Goal: Find specific page/section

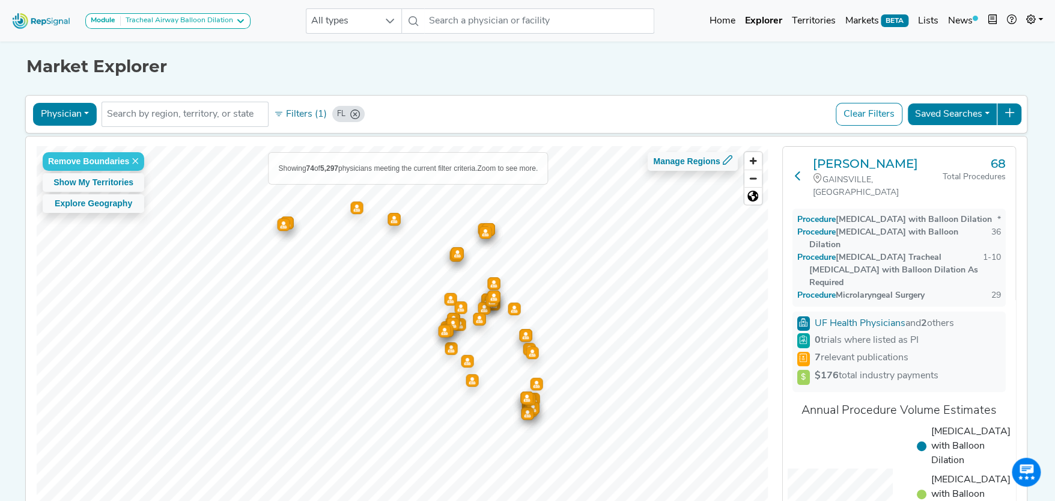
click at [797, 171] on icon at bounding box center [798, 176] width 10 height 10
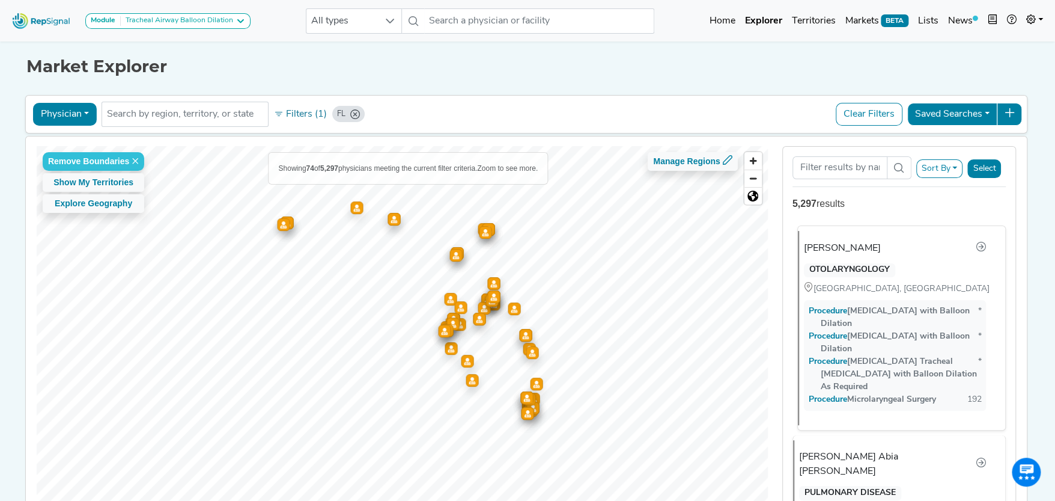
click at [855, 248] on div "[PERSON_NAME]" at bounding box center [842, 248] width 77 height 14
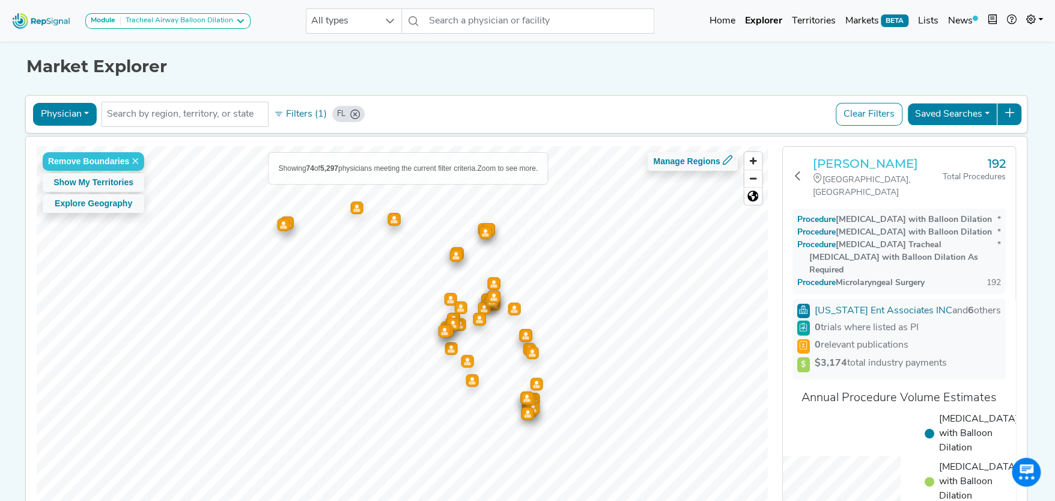
click at [839, 162] on h3 "[PERSON_NAME]" at bounding box center [878, 163] width 130 height 14
